Goal: Task Accomplishment & Management: Manage account settings

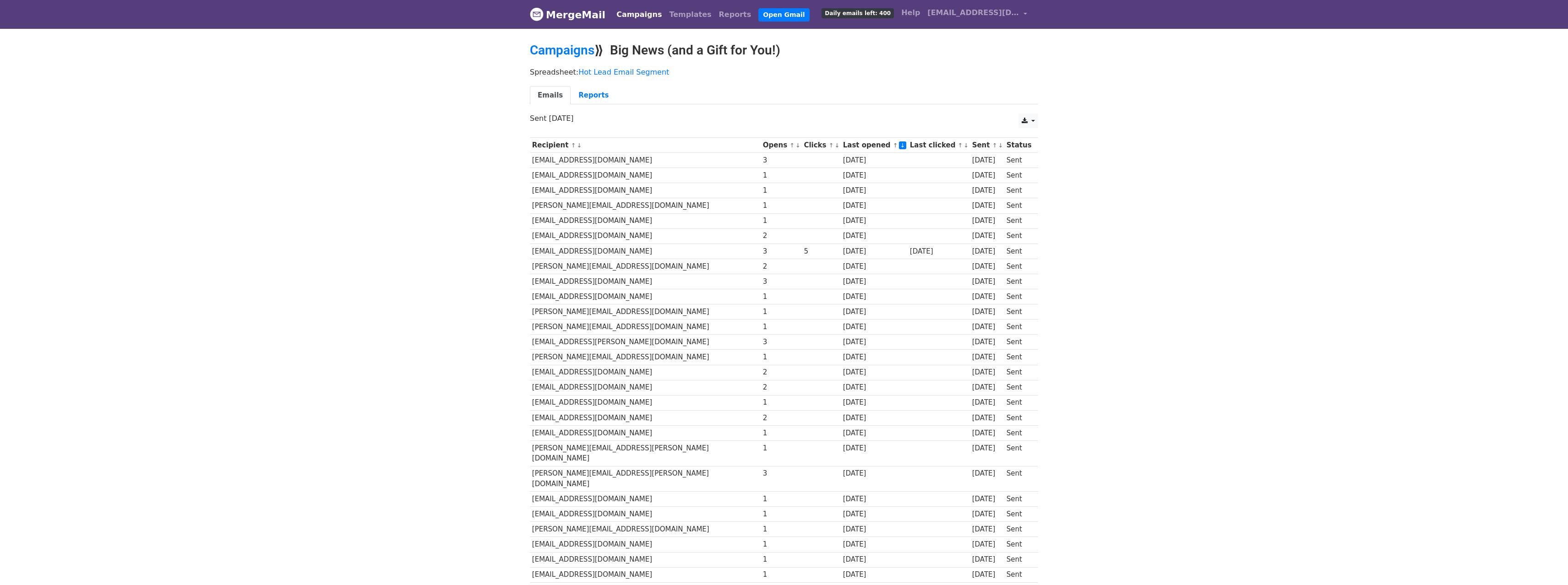
click at [576, 147] on link "↓" at bounding box center [579, 145] width 5 height 7
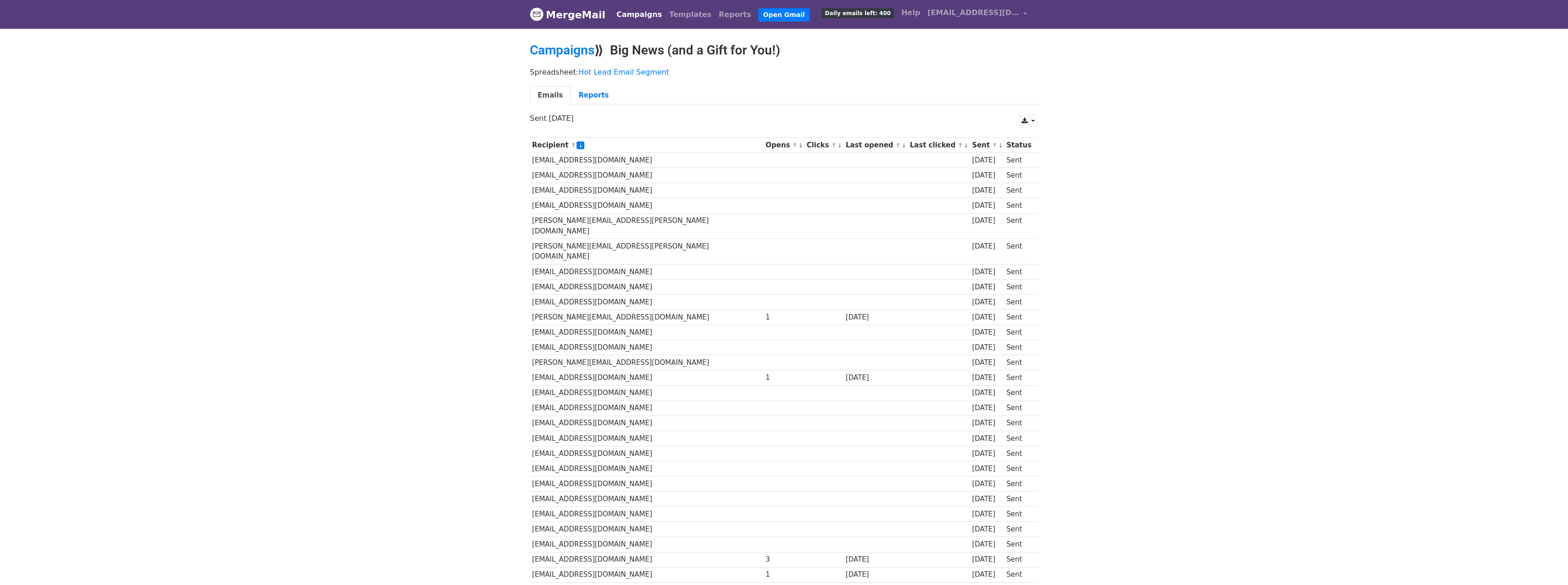
click at [574, 160] on td "[EMAIL_ADDRESS][DOMAIN_NAME]" at bounding box center [647, 160] width 234 height 15
click at [607, 71] on link "Hot Lead Email Segment" at bounding box center [624, 72] width 91 height 9
click at [902, 147] on link "↓" at bounding box center [904, 145] width 5 height 7
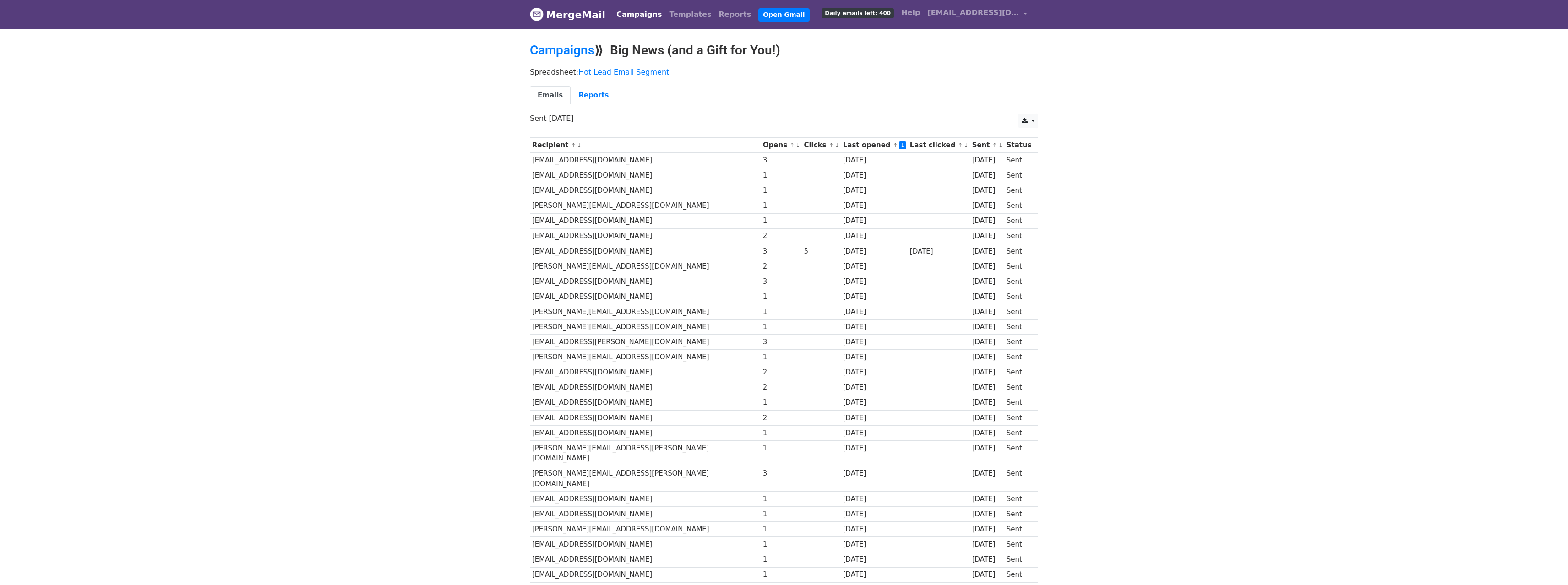
click at [899, 147] on link "↓" at bounding box center [902, 145] width 8 height 8
click at [893, 146] on link "↑" at bounding box center [895, 145] width 5 height 7
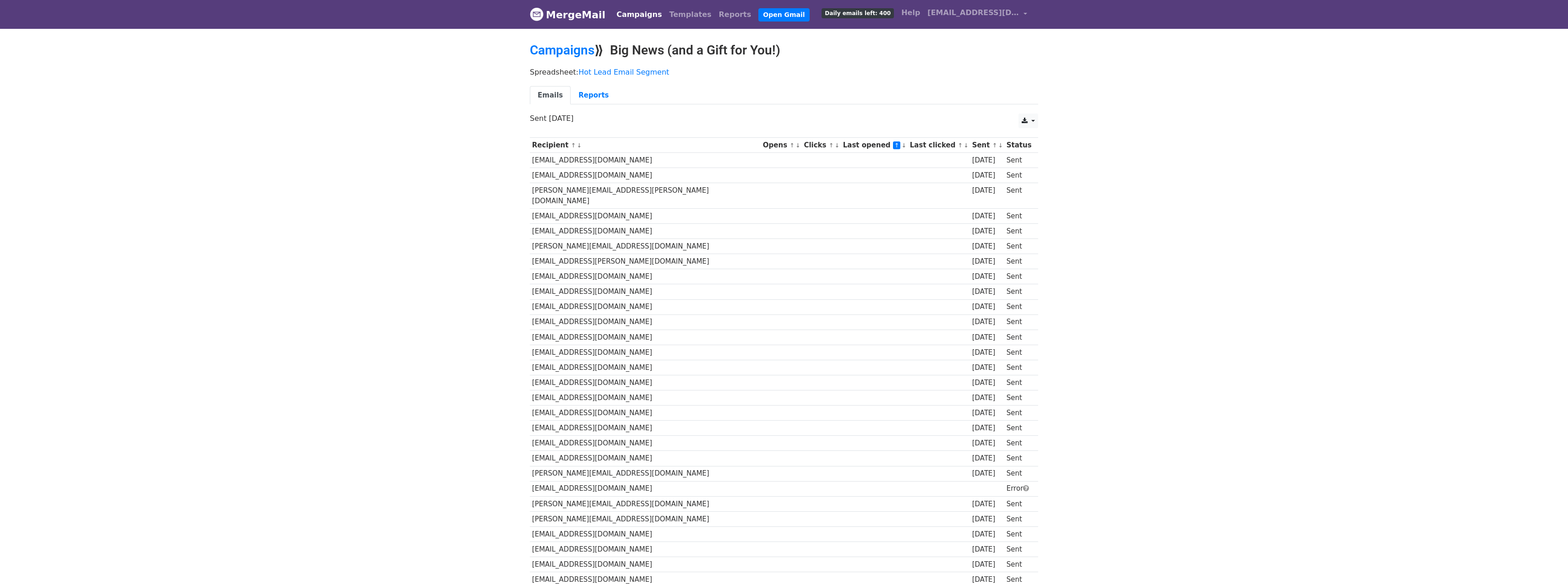
click at [902, 145] on link "↓" at bounding box center [904, 145] width 5 height 7
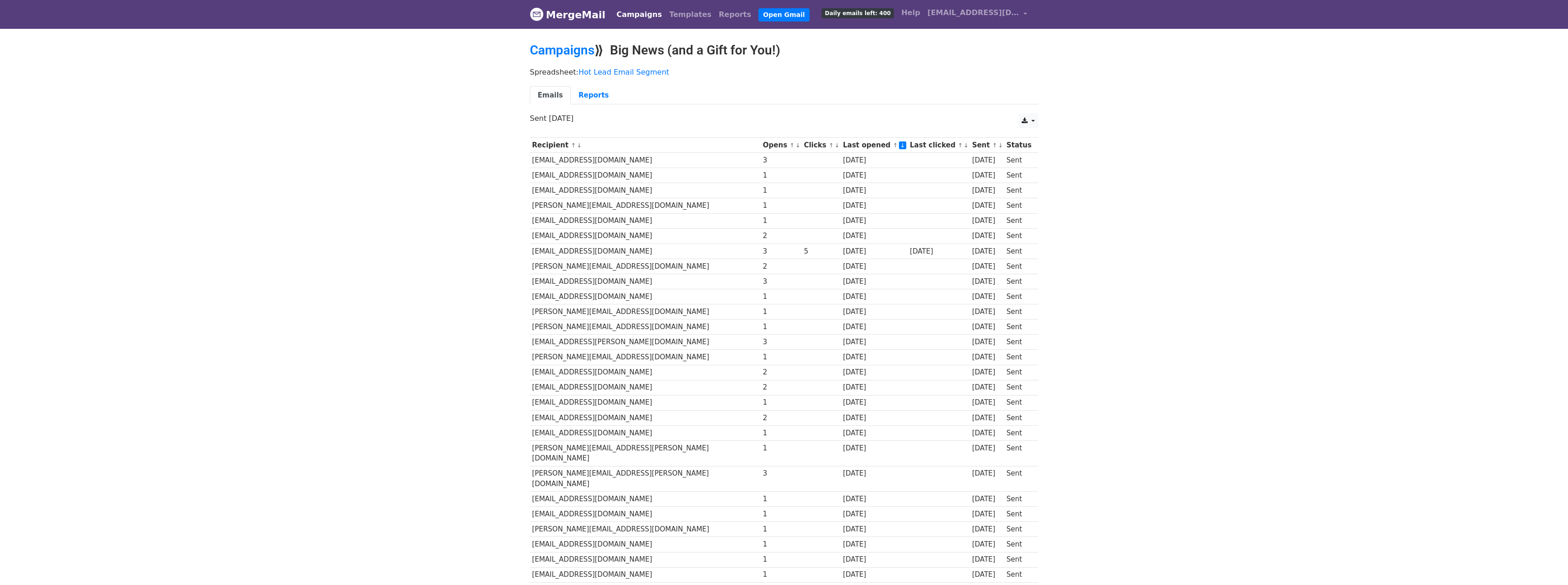
click at [796, 147] on link "↓" at bounding box center [798, 145] width 5 height 7
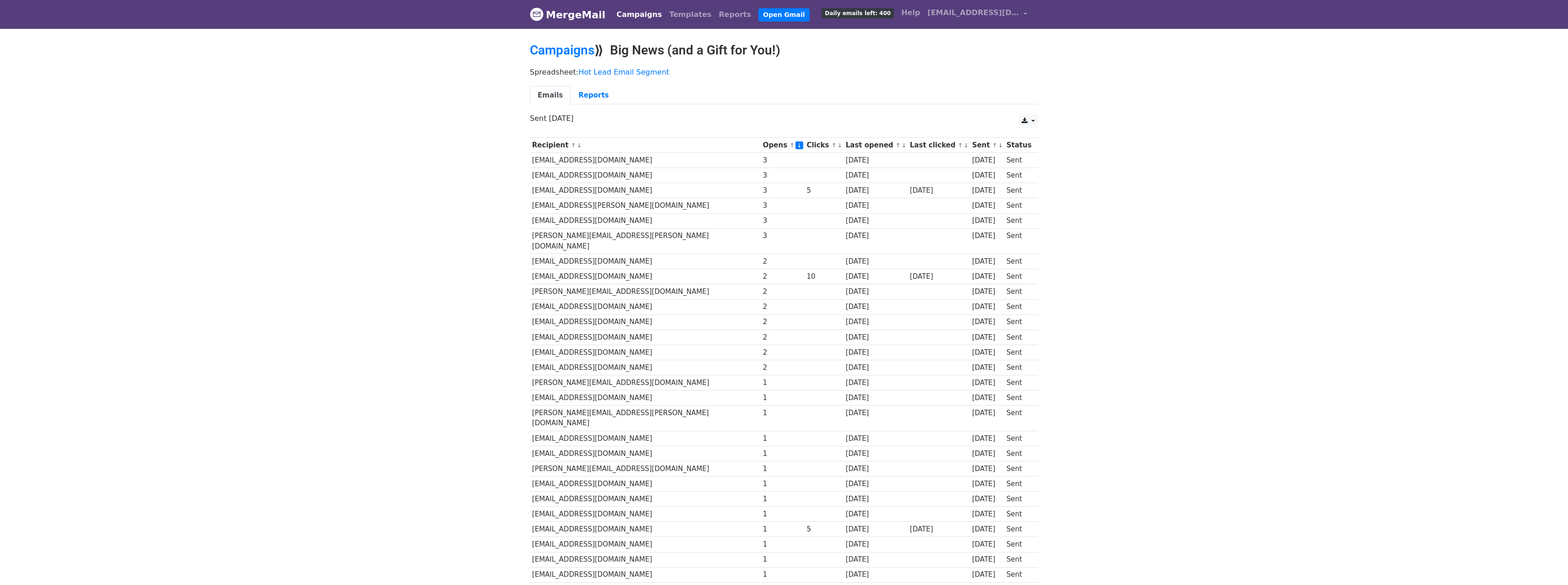
click at [837, 146] on link "↓" at bounding box center [839, 145] width 5 height 7
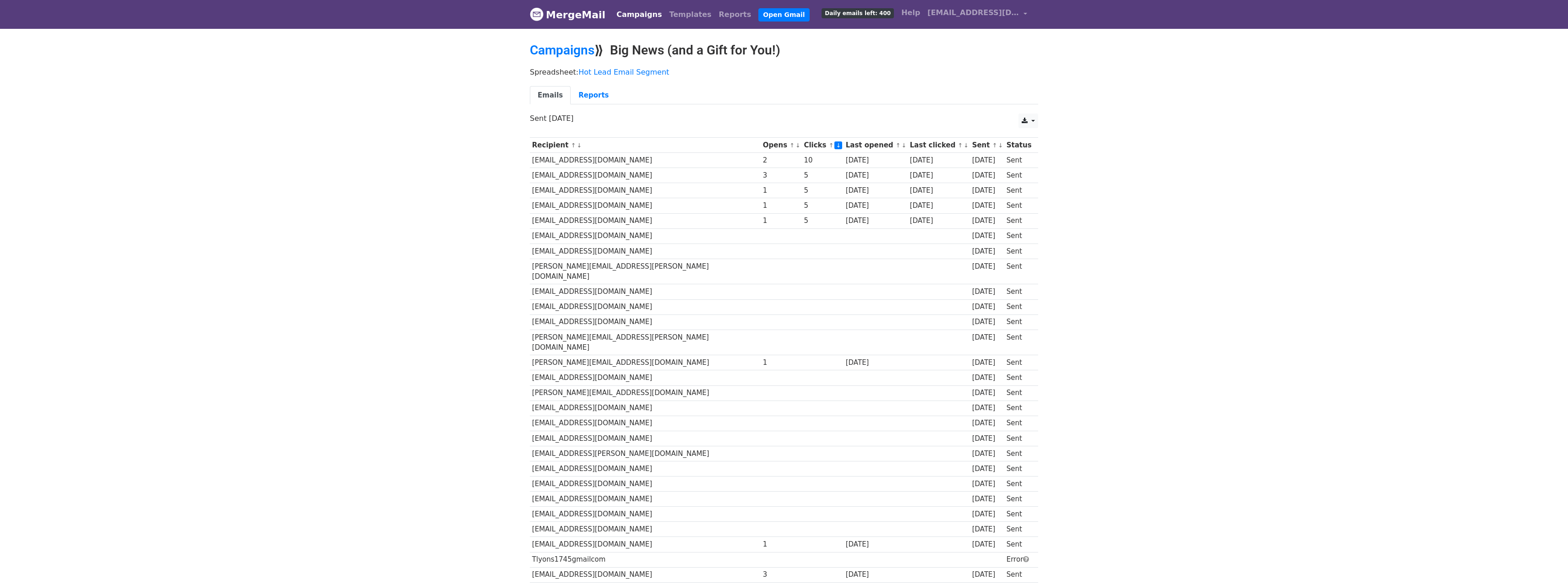
click at [963, 147] on link "↓" at bounding box center [965, 145] width 5 height 7
click at [834, 147] on link "↓" at bounding box center [836, 145] width 5 height 7
click at [896, 144] on link "↑" at bounding box center [898, 145] width 5 height 7
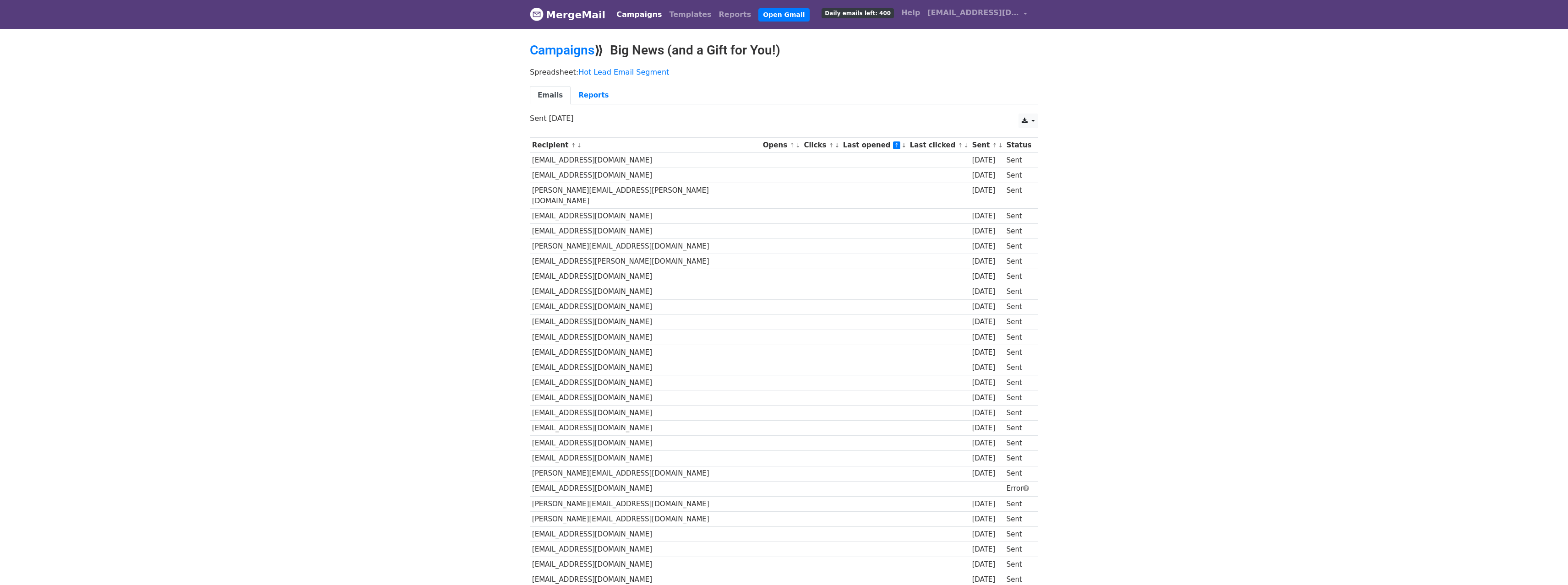
click at [902, 147] on link "↓" at bounding box center [904, 145] width 5 height 7
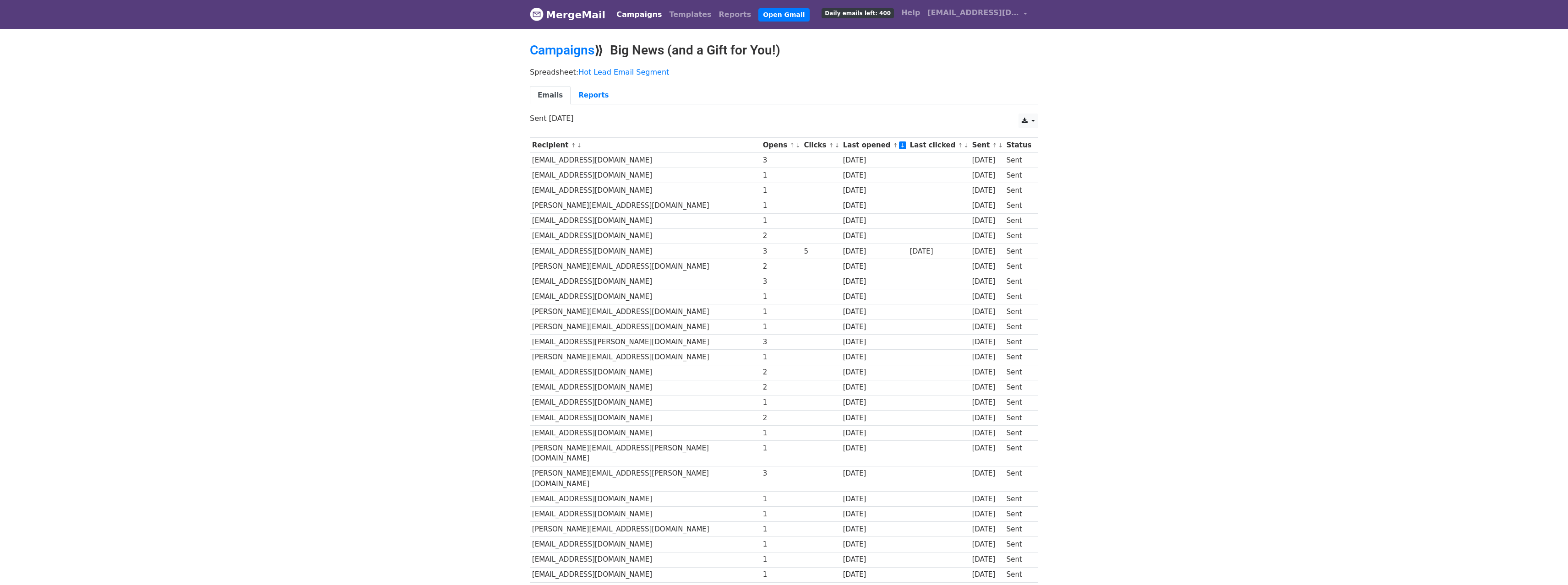
click at [893, 144] on link "↑" at bounding box center [895, 145] width 5 height 7
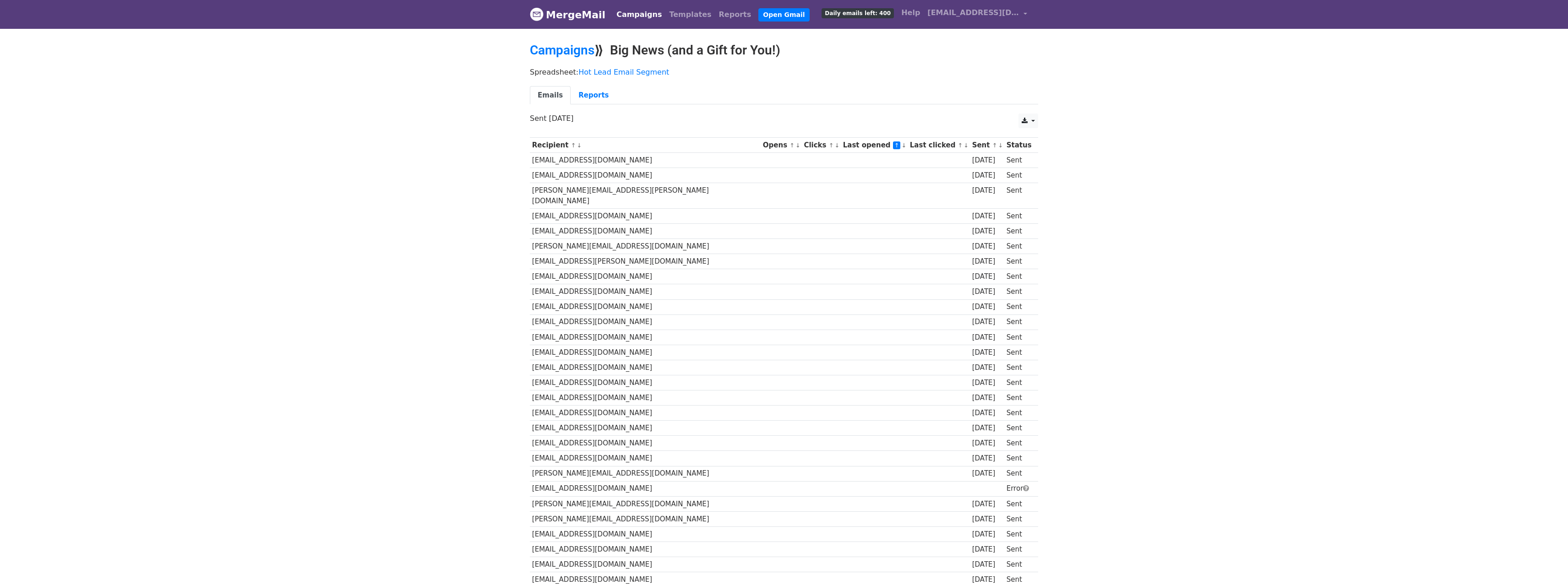
click at [587, 481] on td "[EMAIL_ADDRESS][DOMAIN_NAME]" at bounding box center [645, 488] width 231 height 15
click at [850, 147] on th "Last opened ↑ ↓" at bounding box center [874, 145] width 67 height 15
click at [849, 145] on th "Last opened ↑ ↓" at bounding box center [874, 145] width 67 height 15
click at [902, 145] on link "↓" at bounding box center [904, 145] width 5 height 7
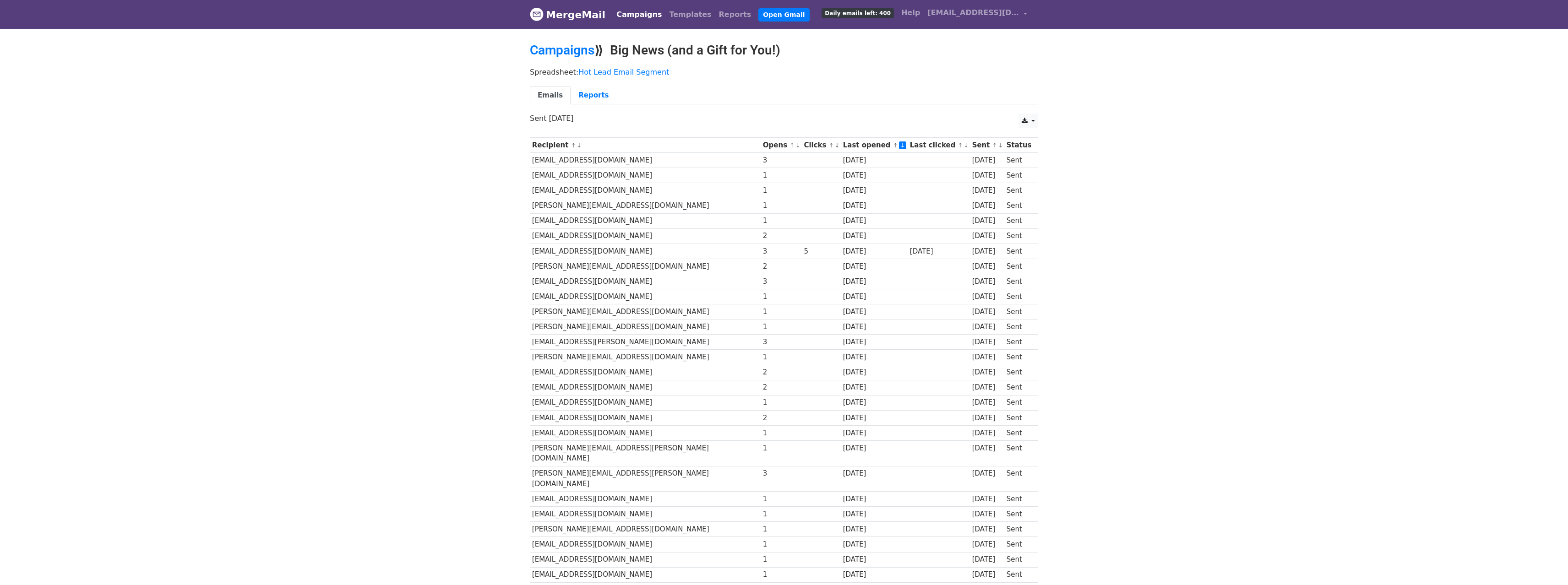
click at [997, 146] on link "↓" at bounding box center [1000, 145] width 5 height 7
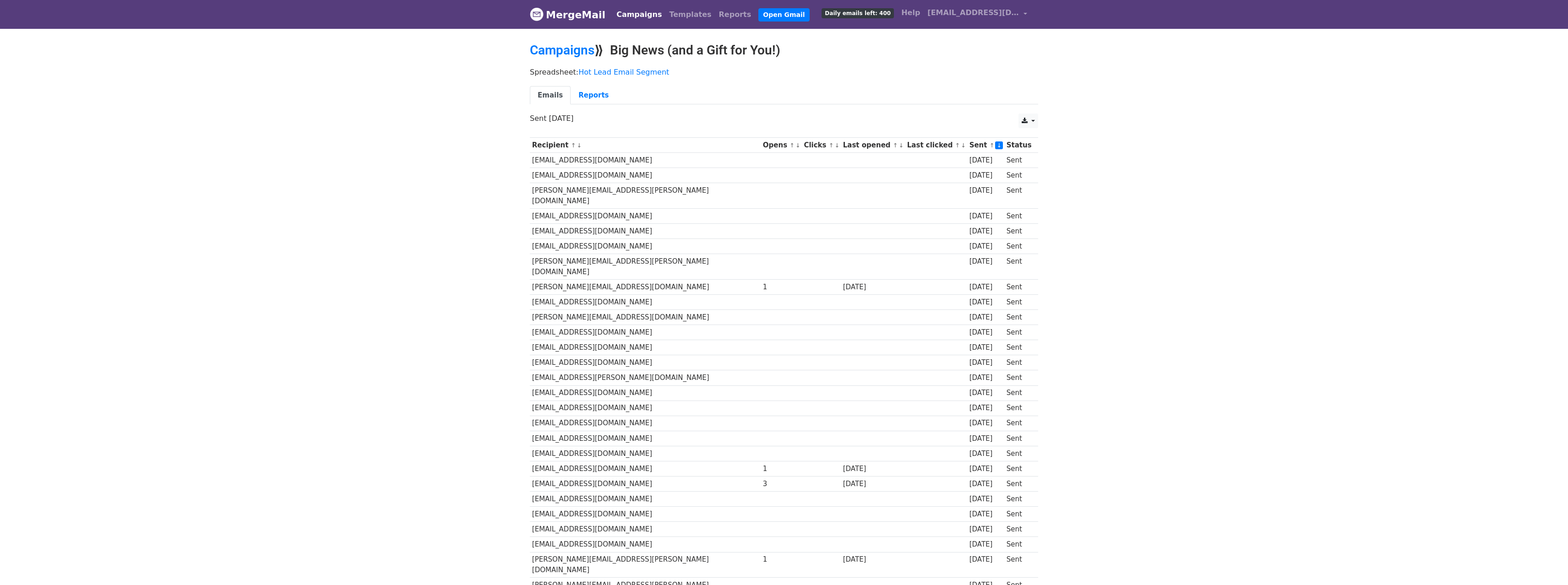
click at [989, 144] on link "↑" at bounding box center [992, 145] width 5 height 7
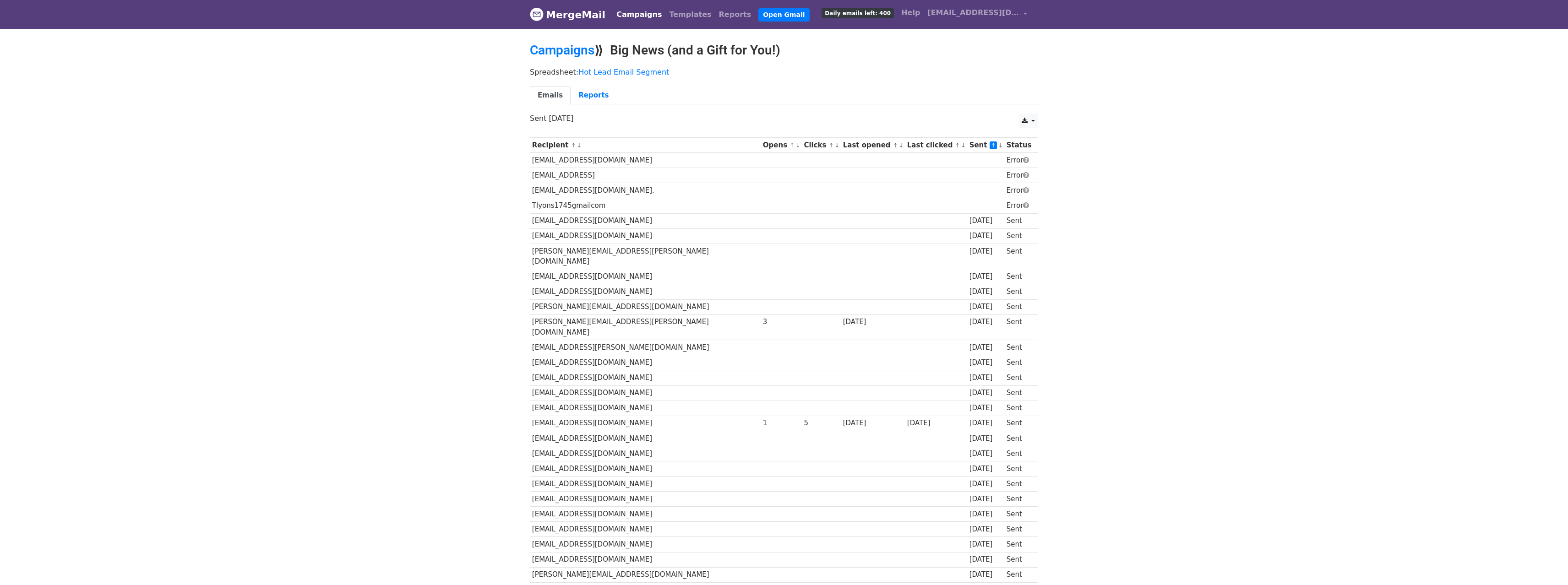
click at [997, 147] on link "↓" at bounding box center [1000, 145] width 5 height 7
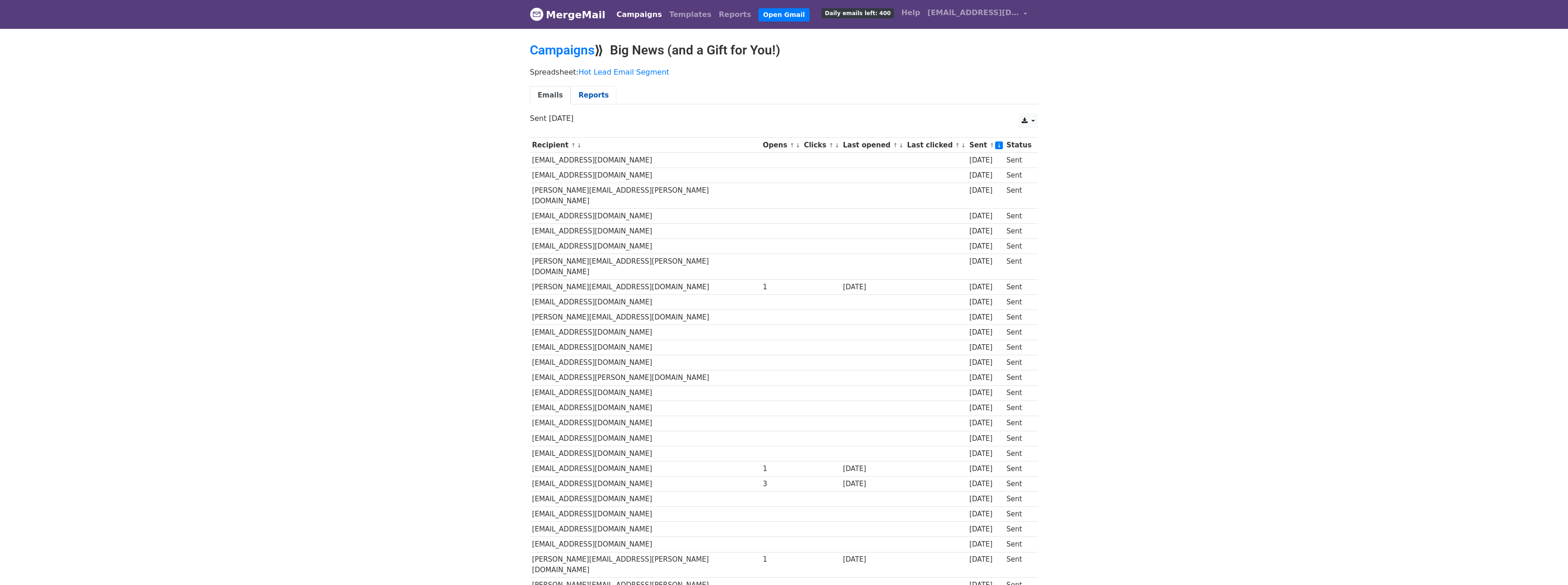
click at [585, 95] on link "Reports" at bounding box center [593, 96] width 46 height 19
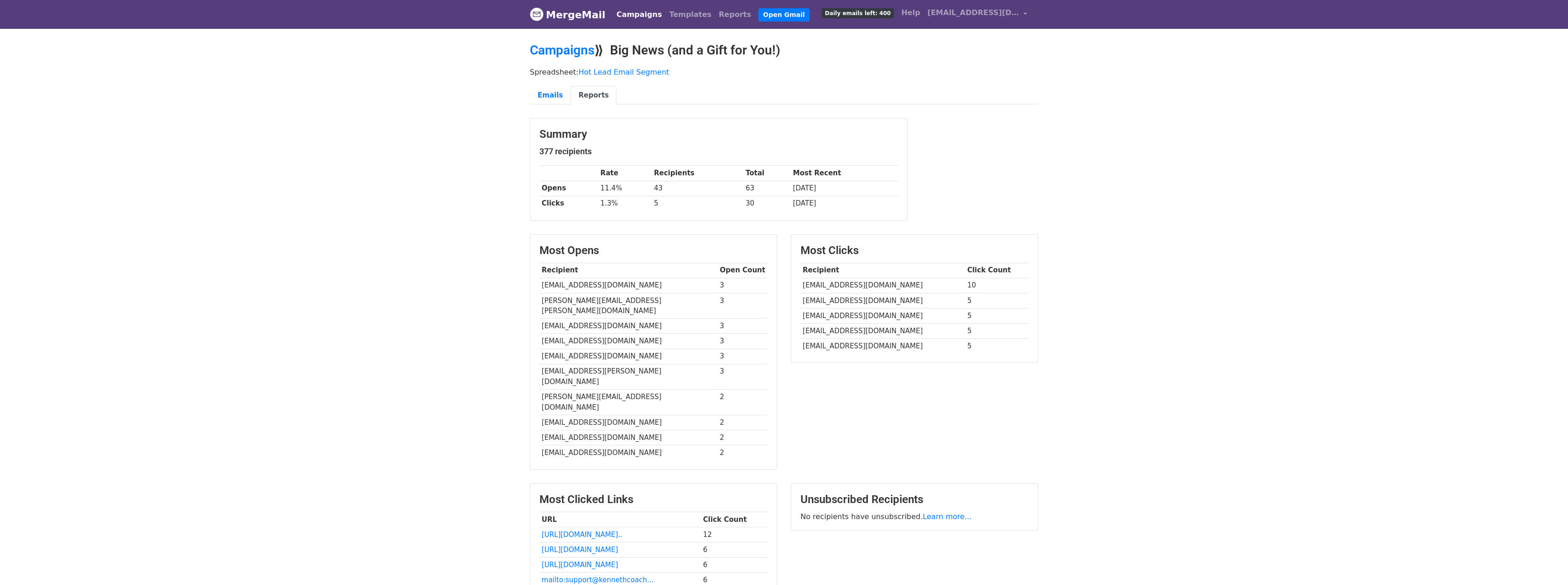
click at [577, 15] on link "MergeMail" at bounding box center [568, 15] width 75 height 19
click at [575, 50] on link "Campaigns" at bounding box center [562, 50] width 65 height 15
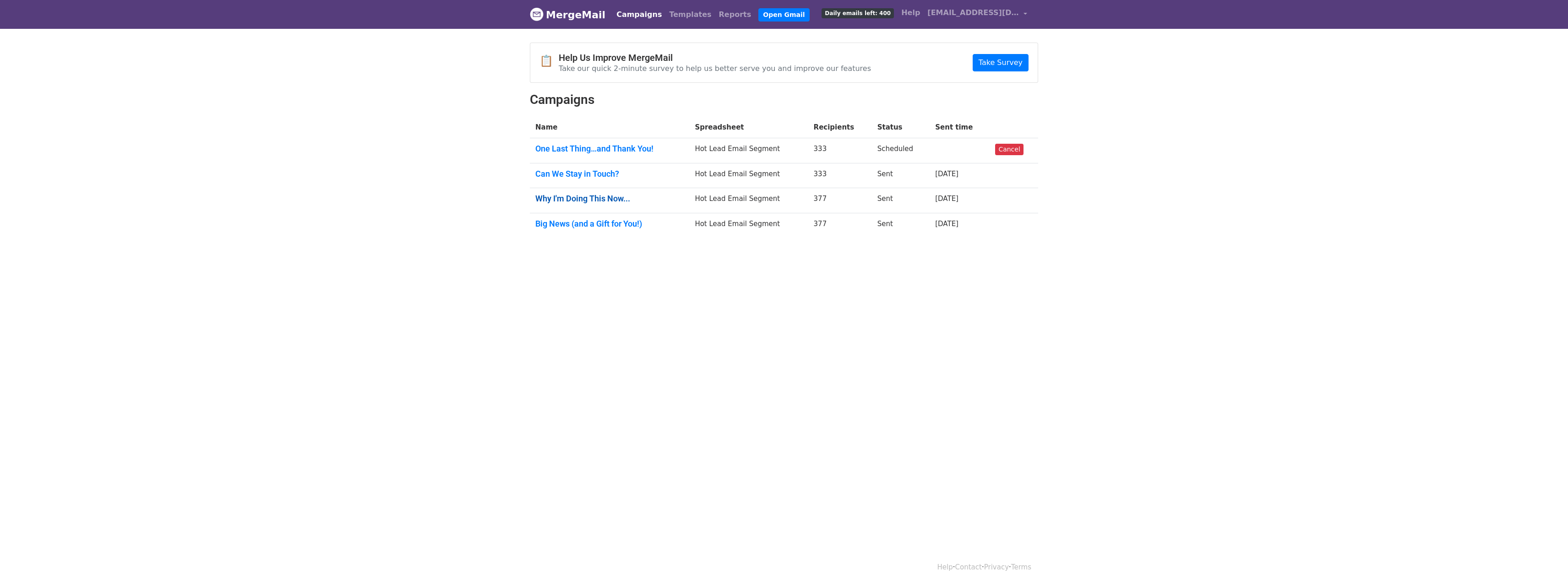
click at [587, 199] on link "Why I'm Doing This Now..." at bounding box center [609, 199] width 148 height 10
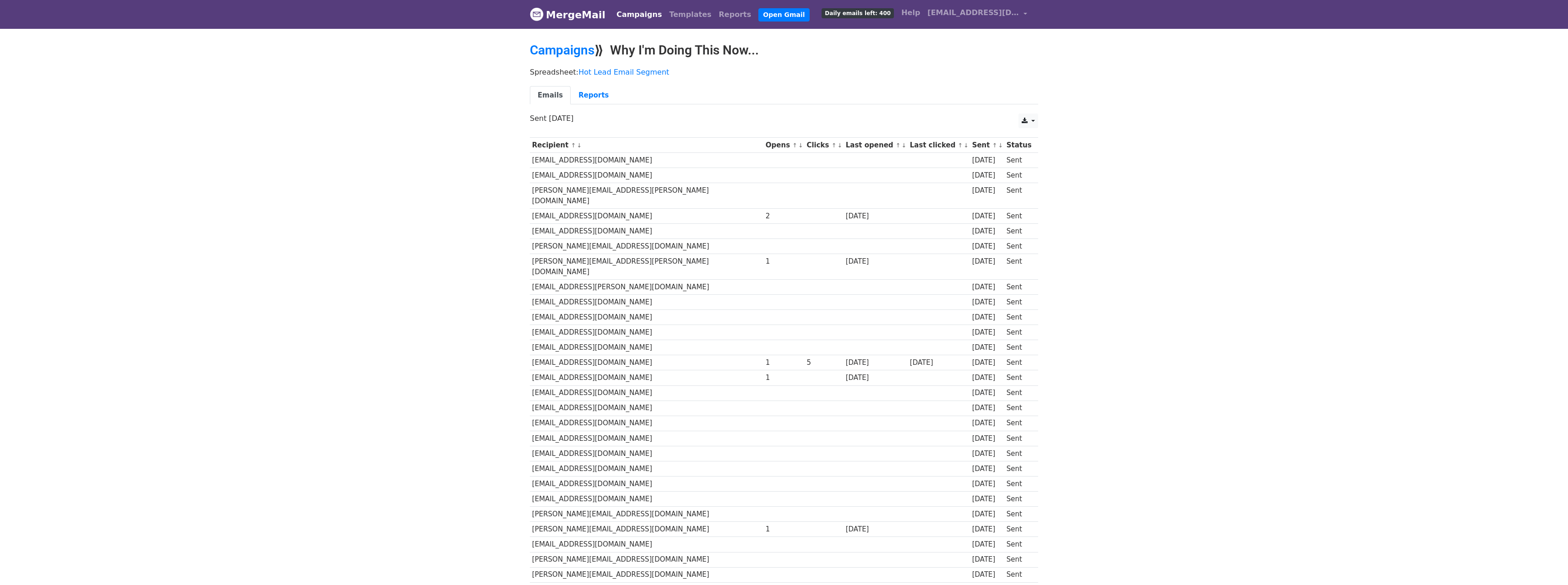
click at [902, 146] on link "↓" at bounding box center [904, 145] width 5 height 7
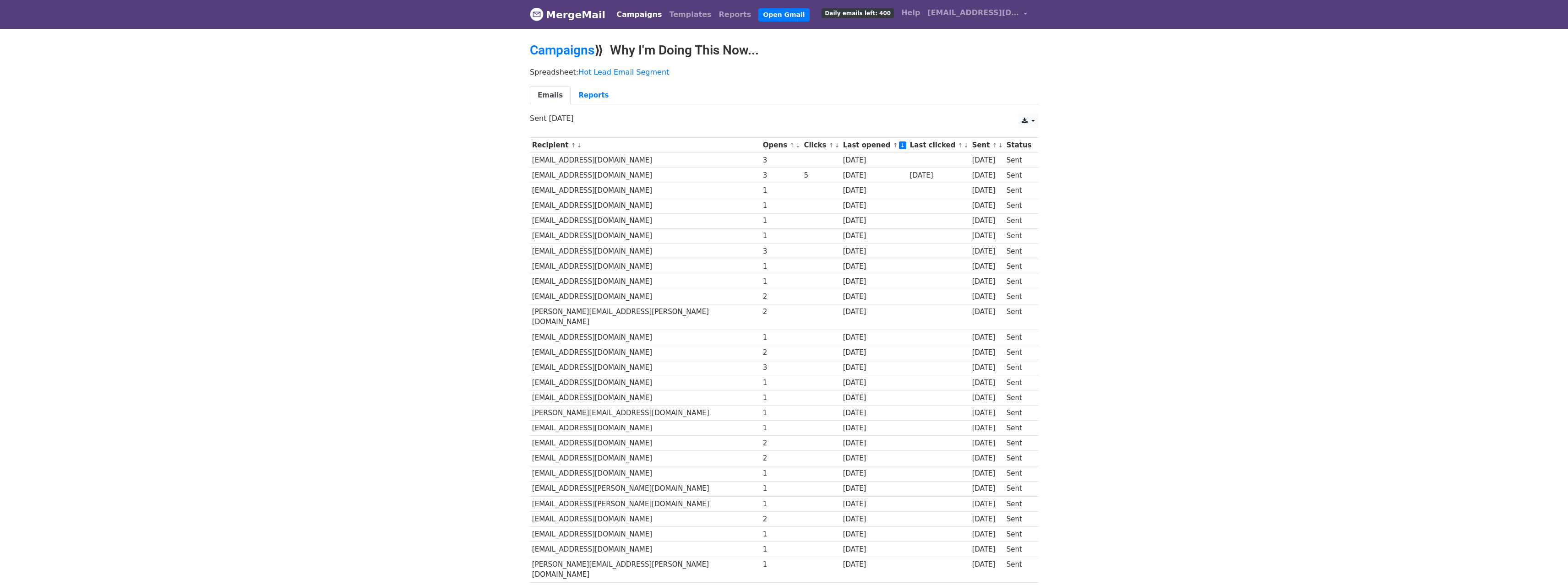
click at [834, 146] on link "↓" at bounding box center [836, 145] width 5 height 7
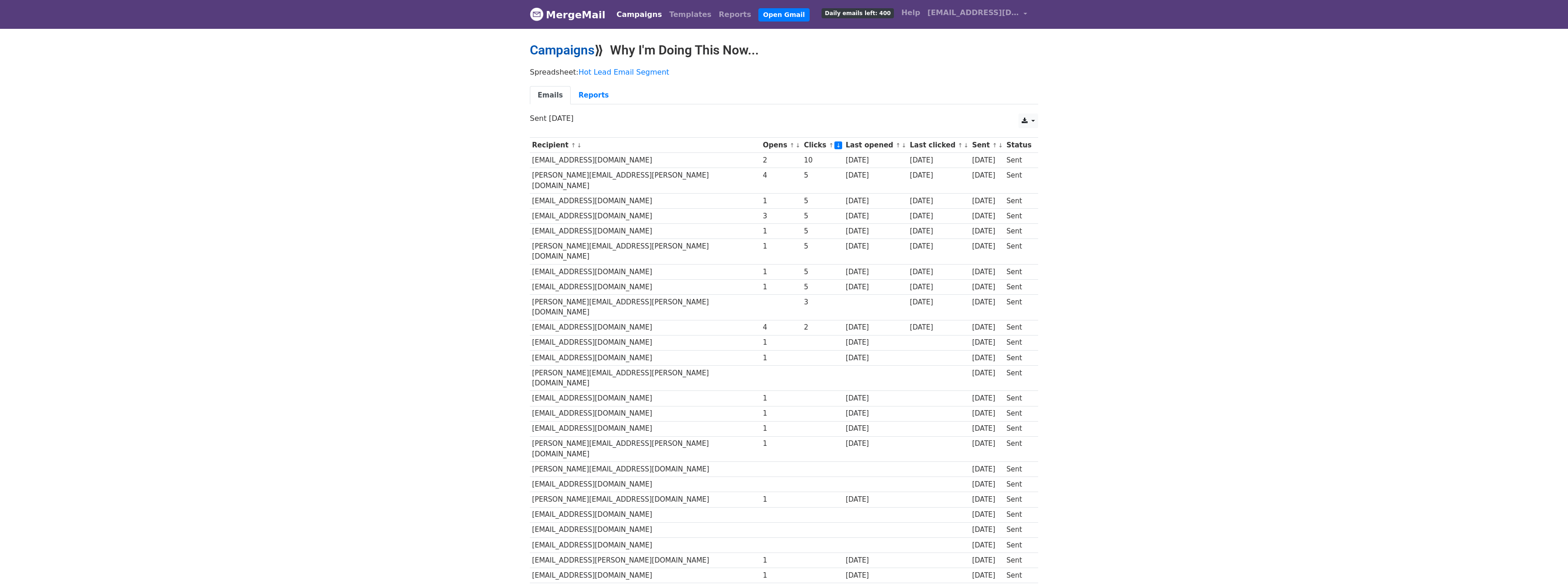
click at [568, 52] on link "Campaigns" at bounding box center [562, 50] width 65 height 15
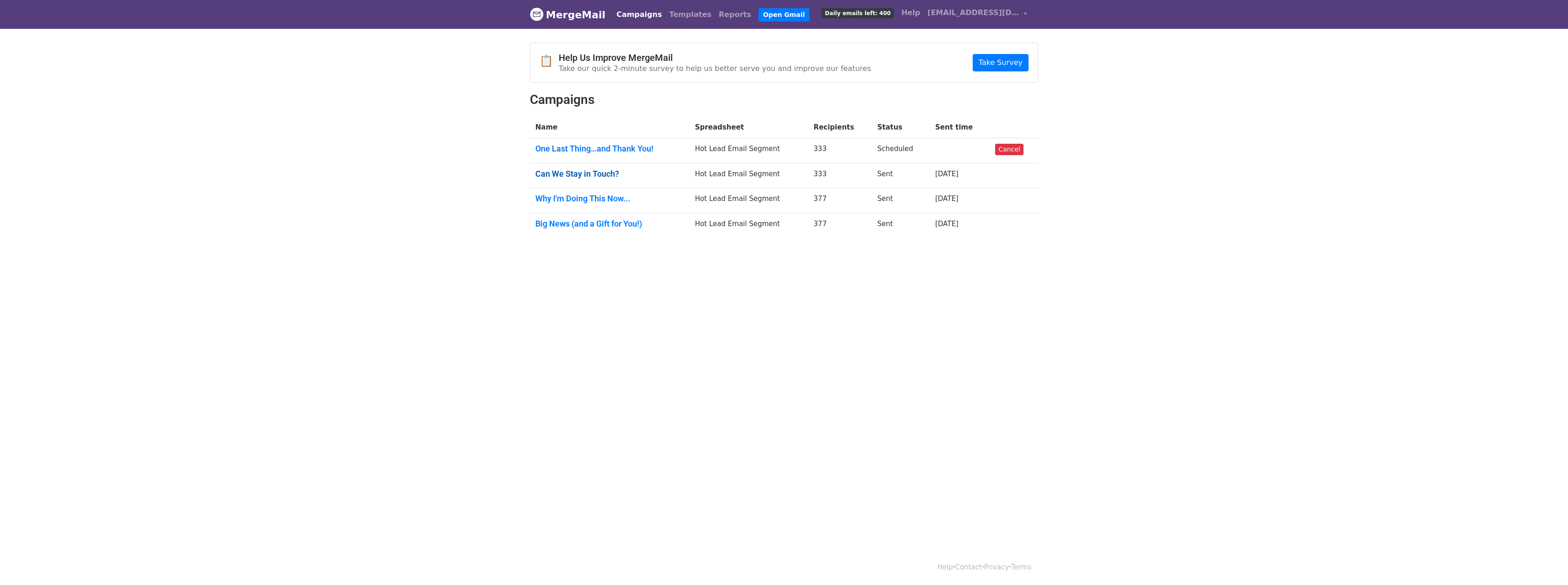
click at [597, 172] on link "Can We Stay in Touch?" at bounding box center [609, 174] width 148 height 10
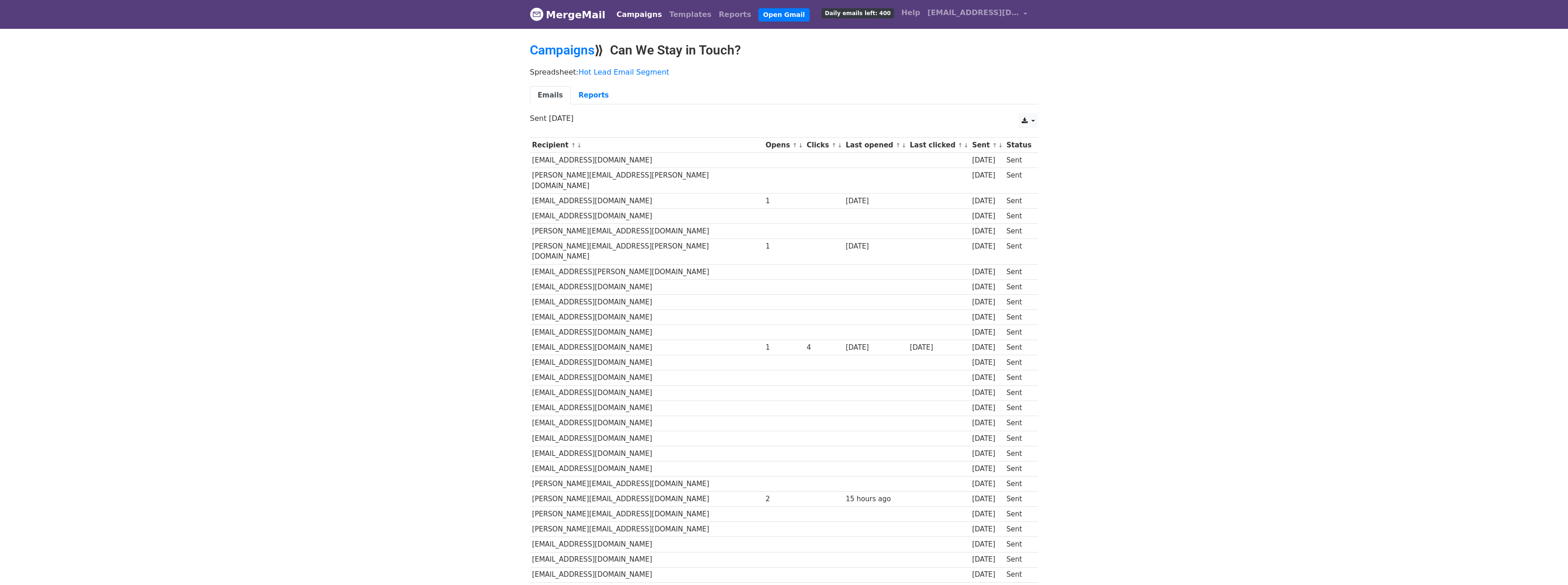
click at [902, 147] on link "↓" at bounding box center [904, 145] width 5 height 7
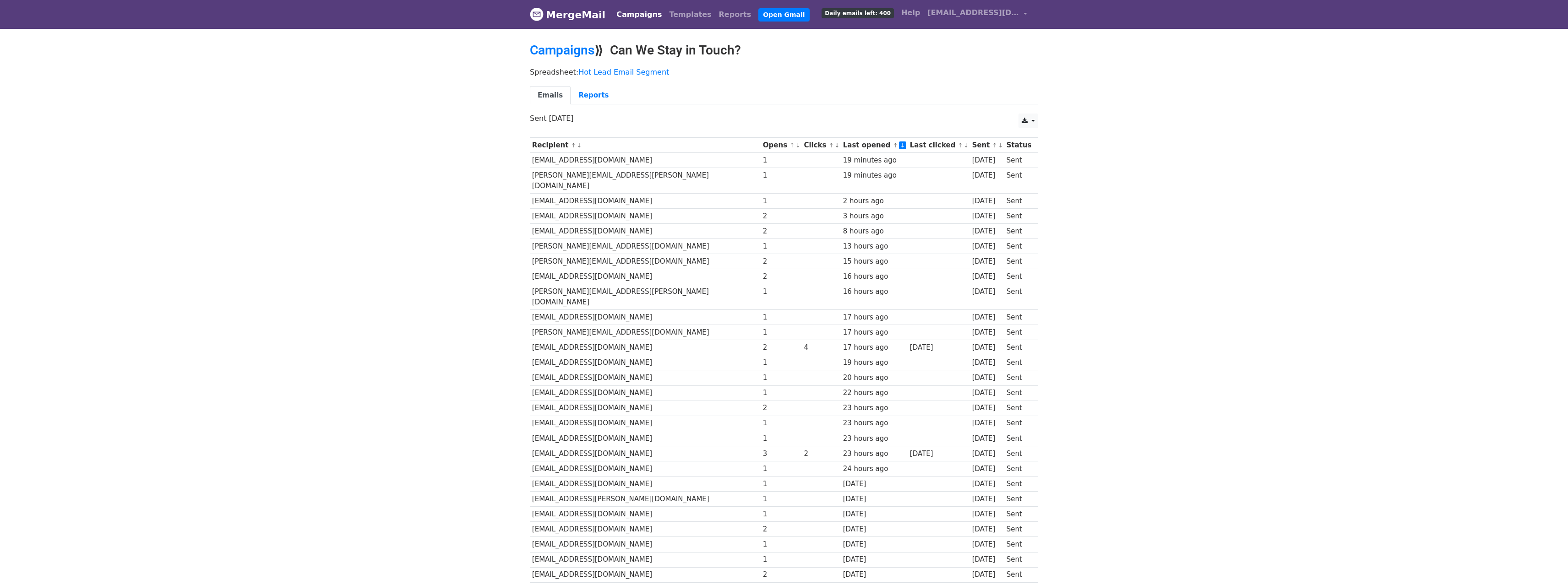
click at [834, 146] on link "↓" at bounding box center [836, 145] width 5 height 7
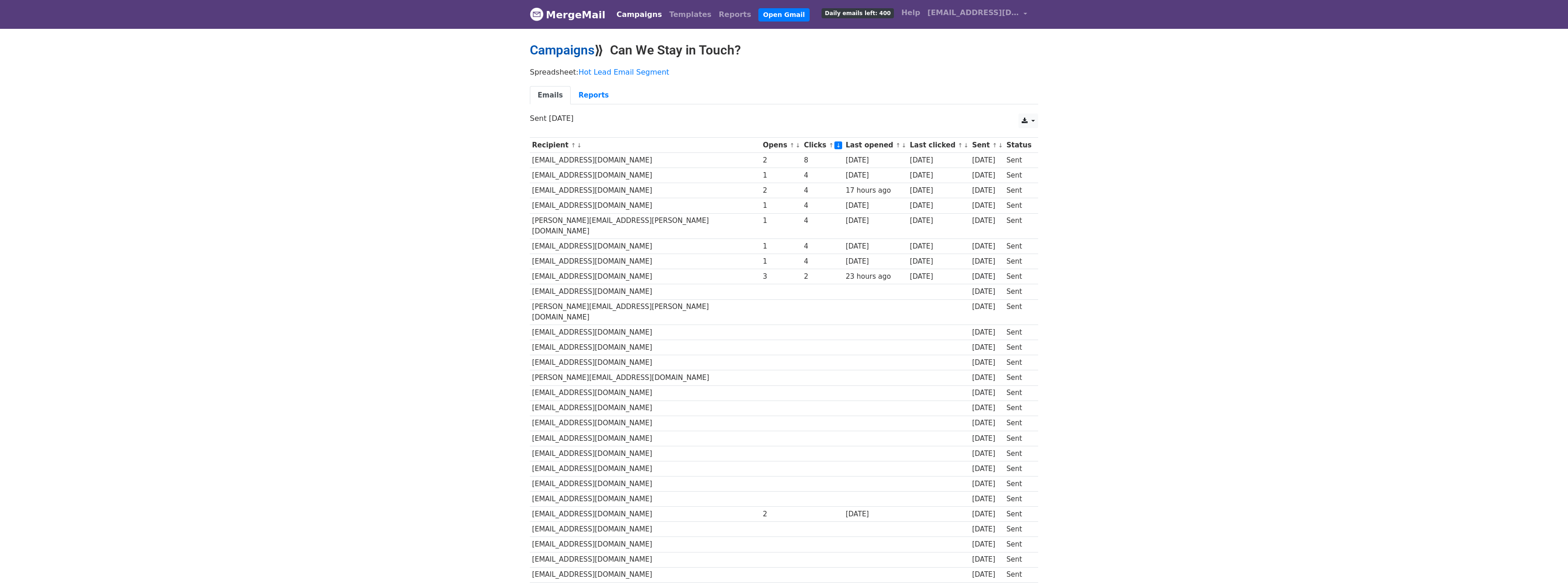
click at [575, 49] on link "Campaigns" at bounding box center [562, 50] width 65 height 15
